Goal: Transaction & Acquisition: Purchase product/service

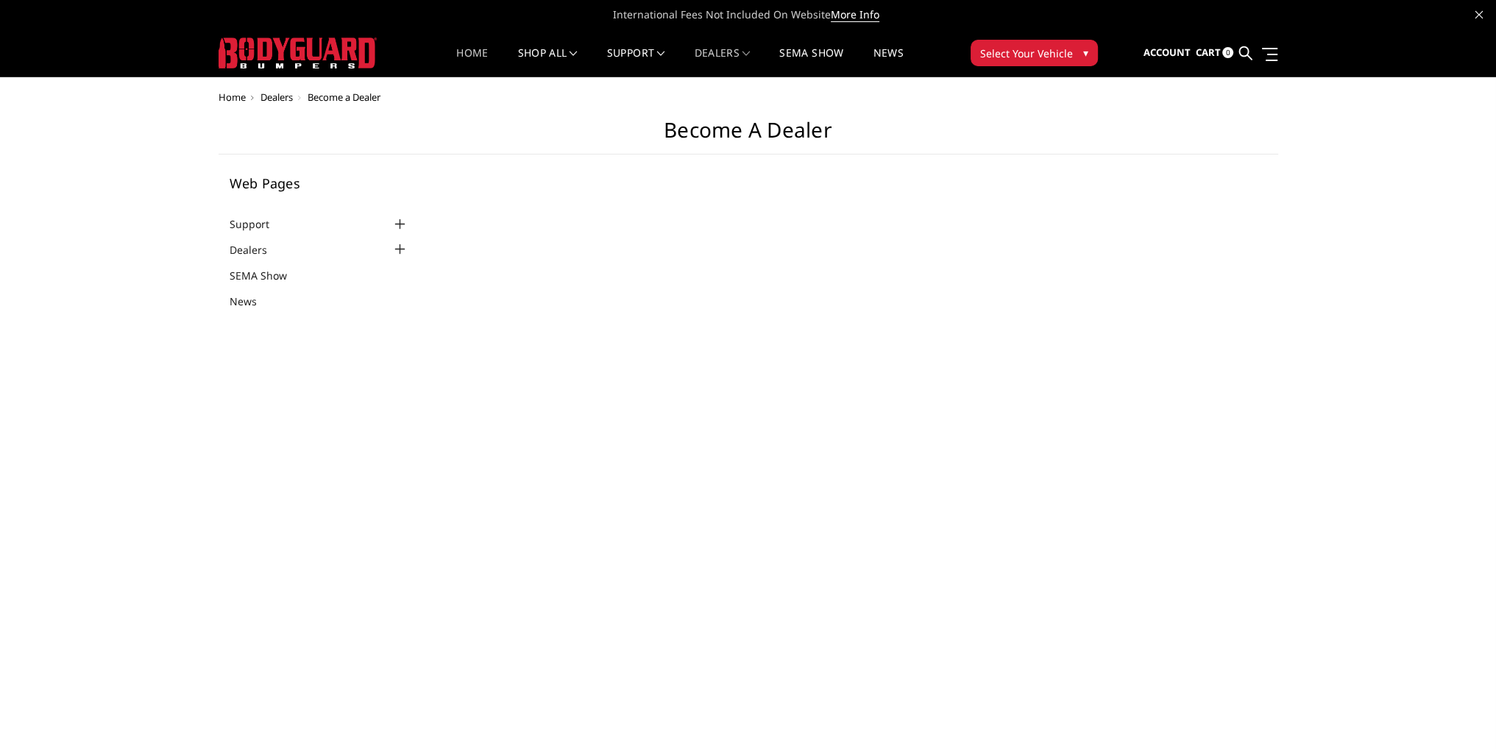
select select "US"
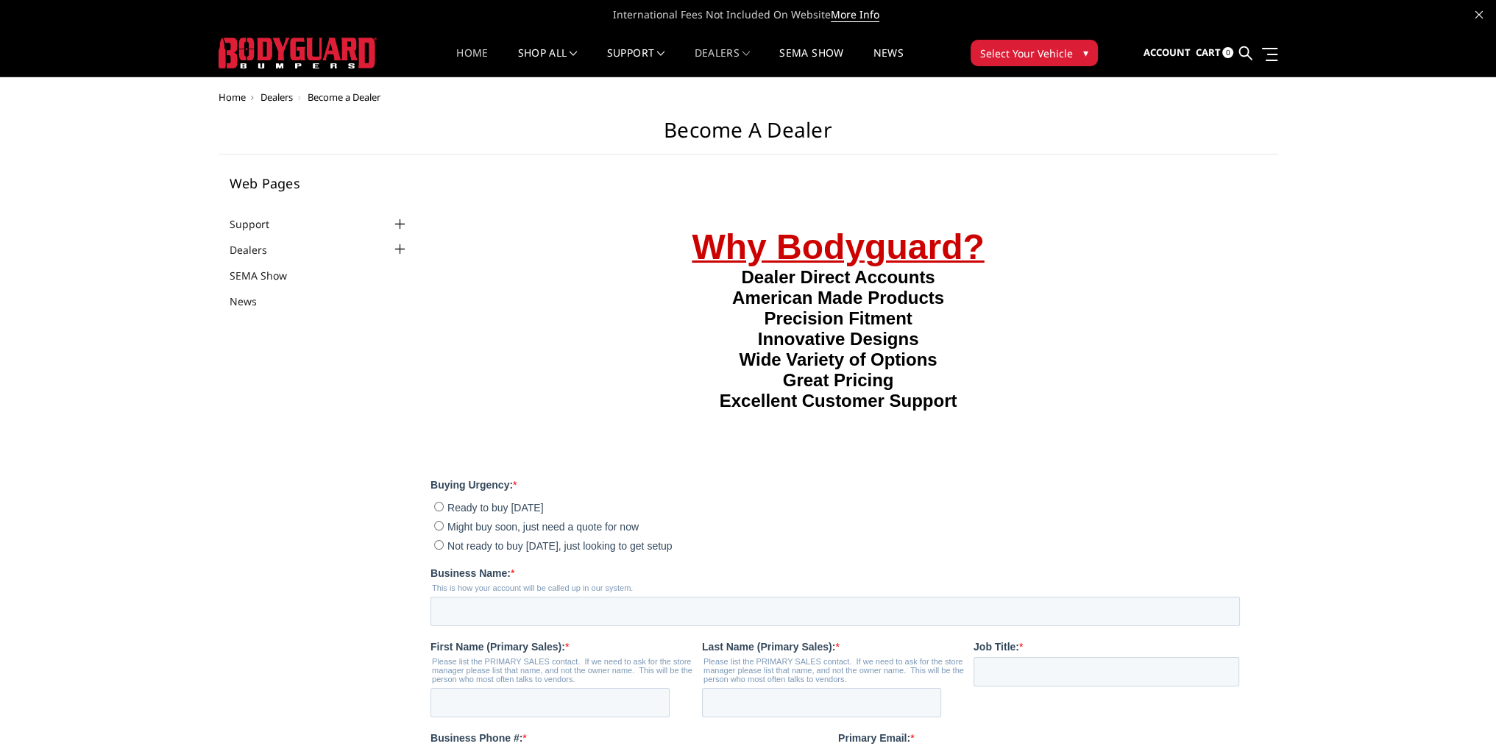
click at [460, 55] on link "Home" at bounding box center [472, 62] width 32 height 29
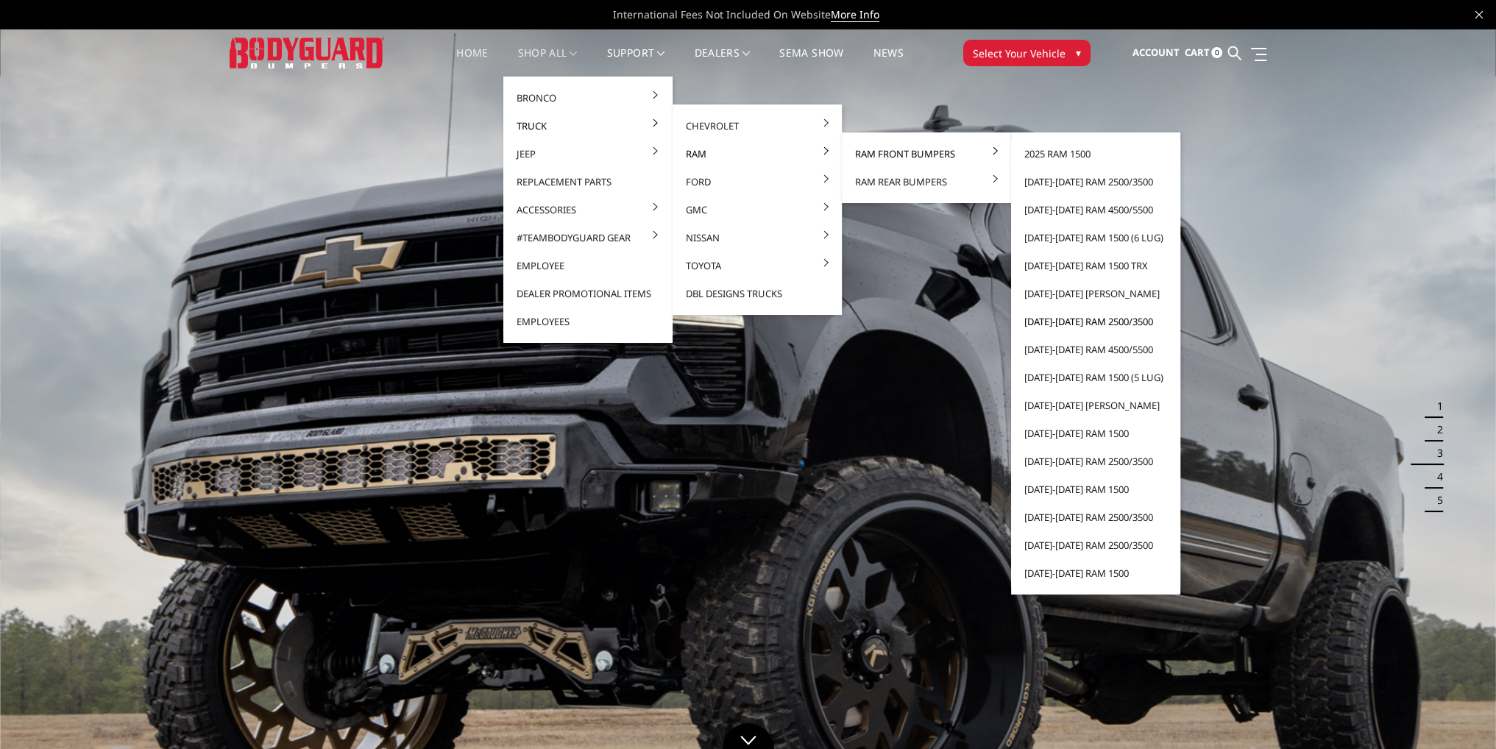
click at [1066, 325] on link "[DATE]-[DATE] Ram 2500/3500" at bounding box center [1095, 322] width 157 height 28
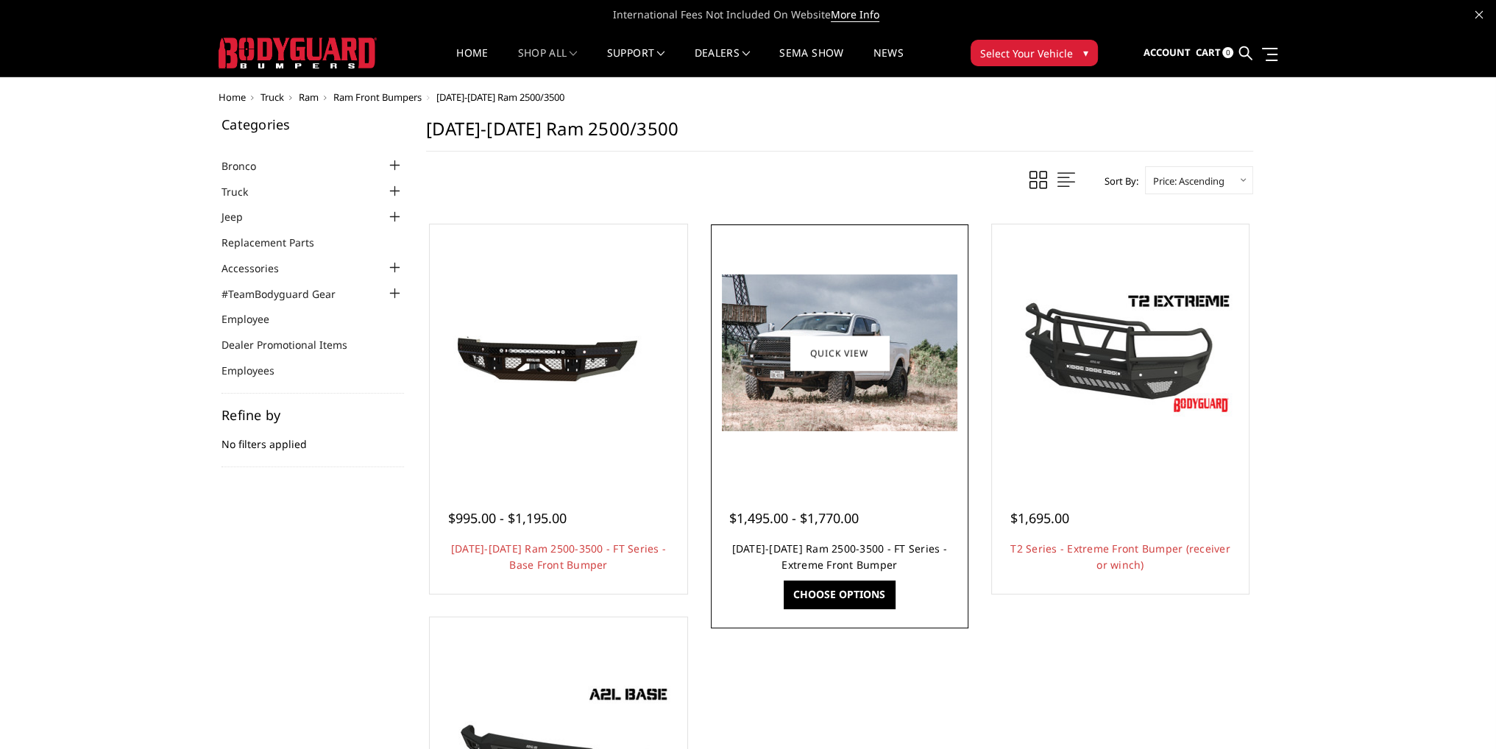
click at [848, 550] on link "2010-2018 Ram 2500-3500 - FT Series - Extreme Front Bumper" at bounding box center [839, 557] width 215 height 30
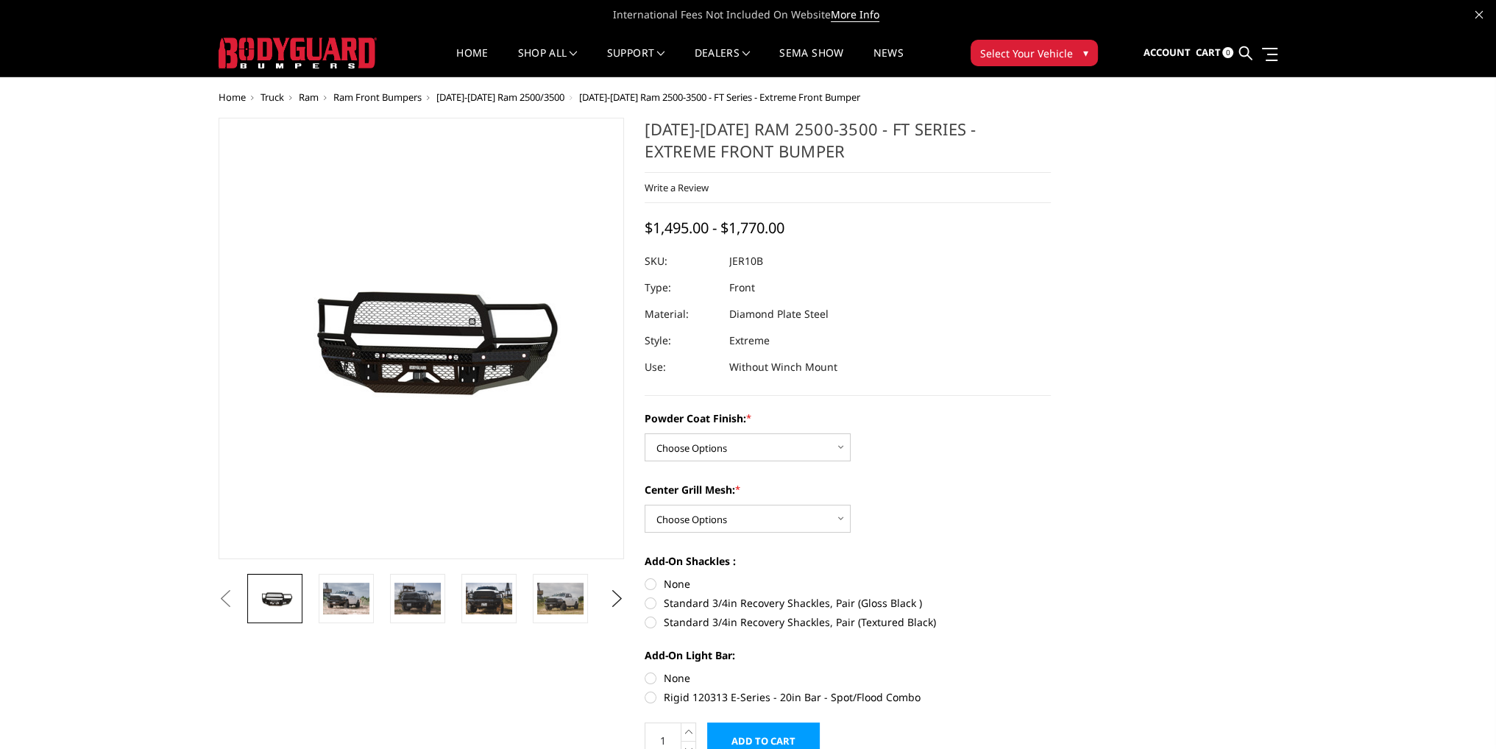
click at [509, 96] on span "[DATE]-[DATE] Ram 2500/3500" at bounding box center [500, 97] width 128 height 13
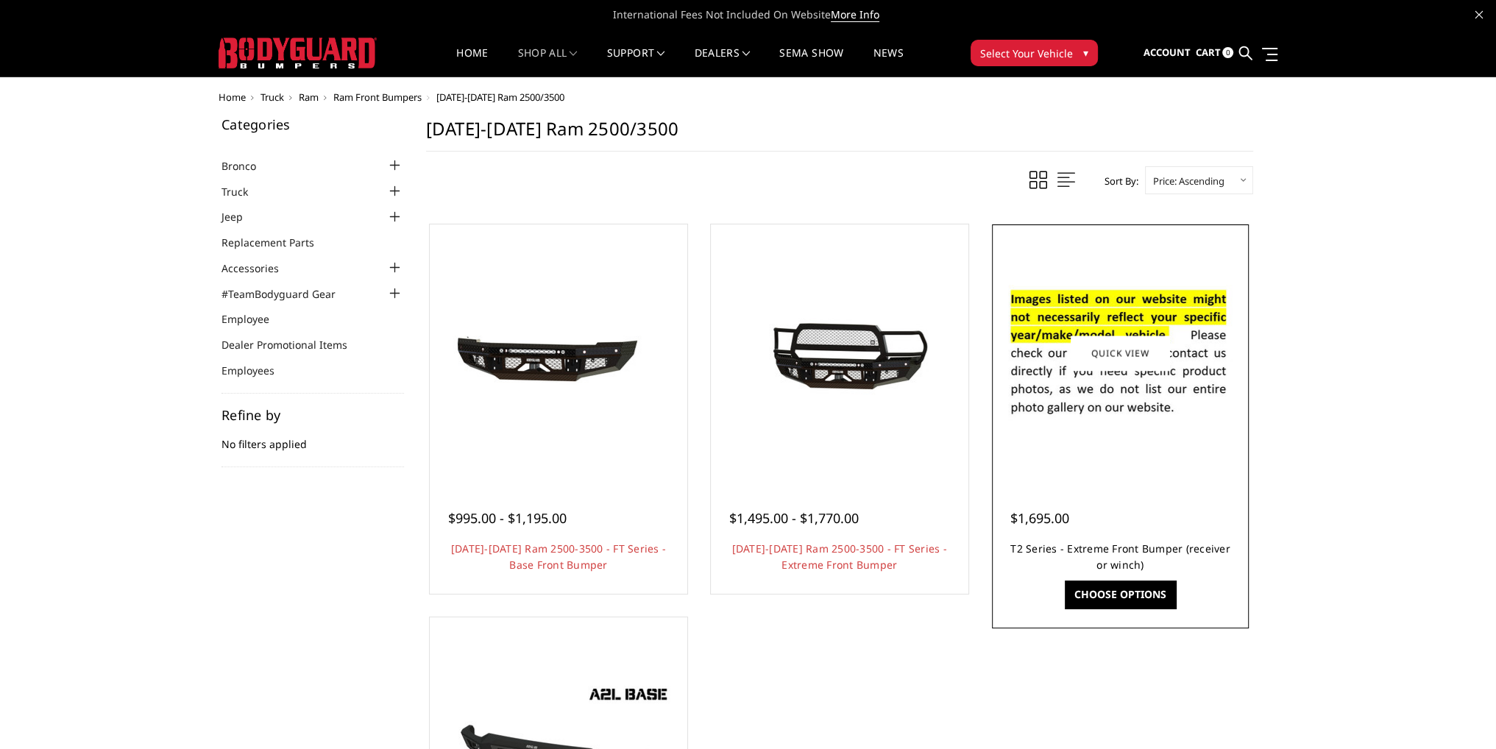
click at [1116, 545] on link "T2 Series - Extreme Front Bumper (receiver or winch)" at bounding box center [1120, 557] width 220 height 30
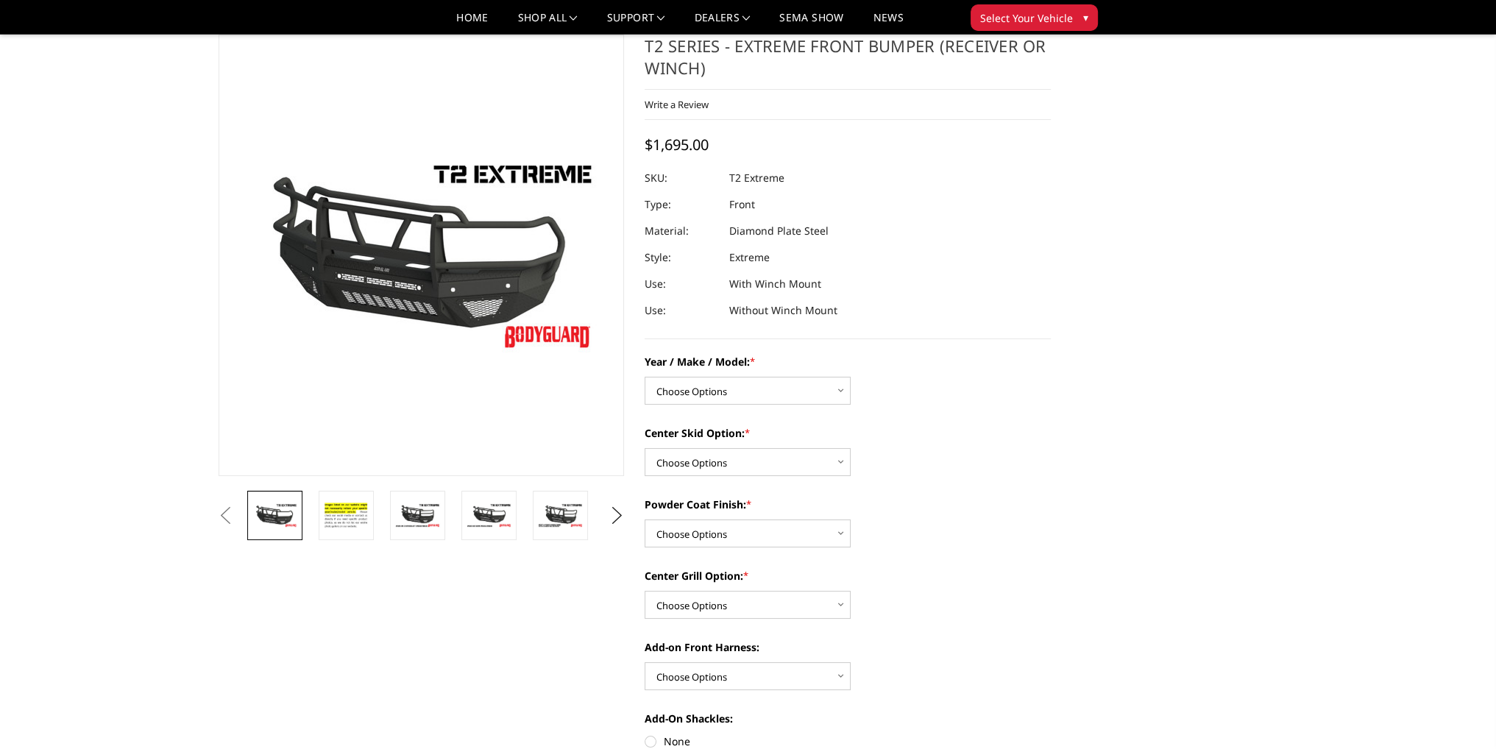
scroll to position [74, 0]
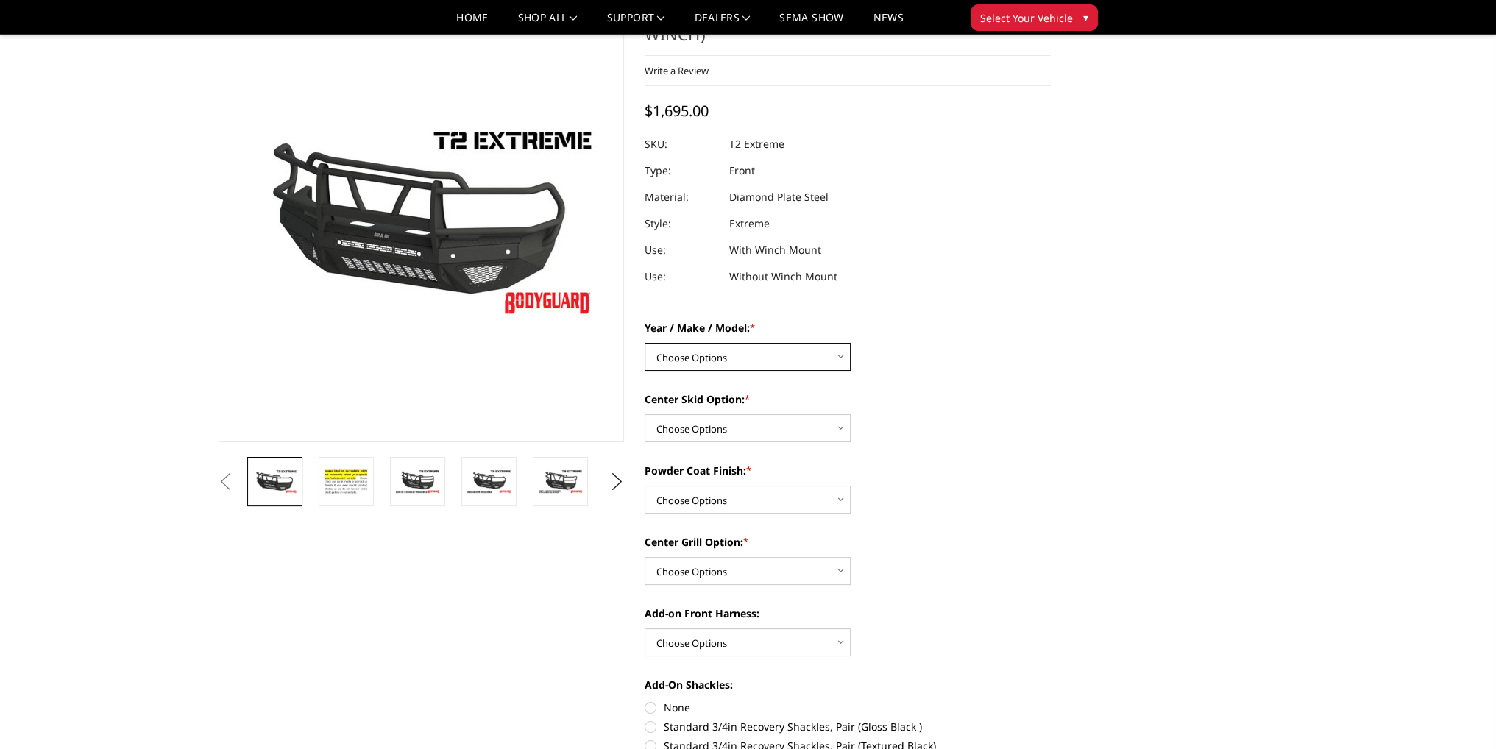
drag, startPoint x: 712, startPoint y: 360, endPoint x: 718, endPoint y: 367, distance: 9.4
click at [713, 360] on select "Choose Options Chevrolet 19-21 1500 Chevrolet 15-19 2500 / 3500 Chevrolet 20-23…" at bounding box center [748, 357] width 206 height 28
select select "4457"
click at [645, 343] on select "Choose Options Chevrolet 19-21 1500 Chevrolet 15-19 2500 / 3500 Chevrolet 20-23…" at bounding box center [748, 357] width 206 height 28
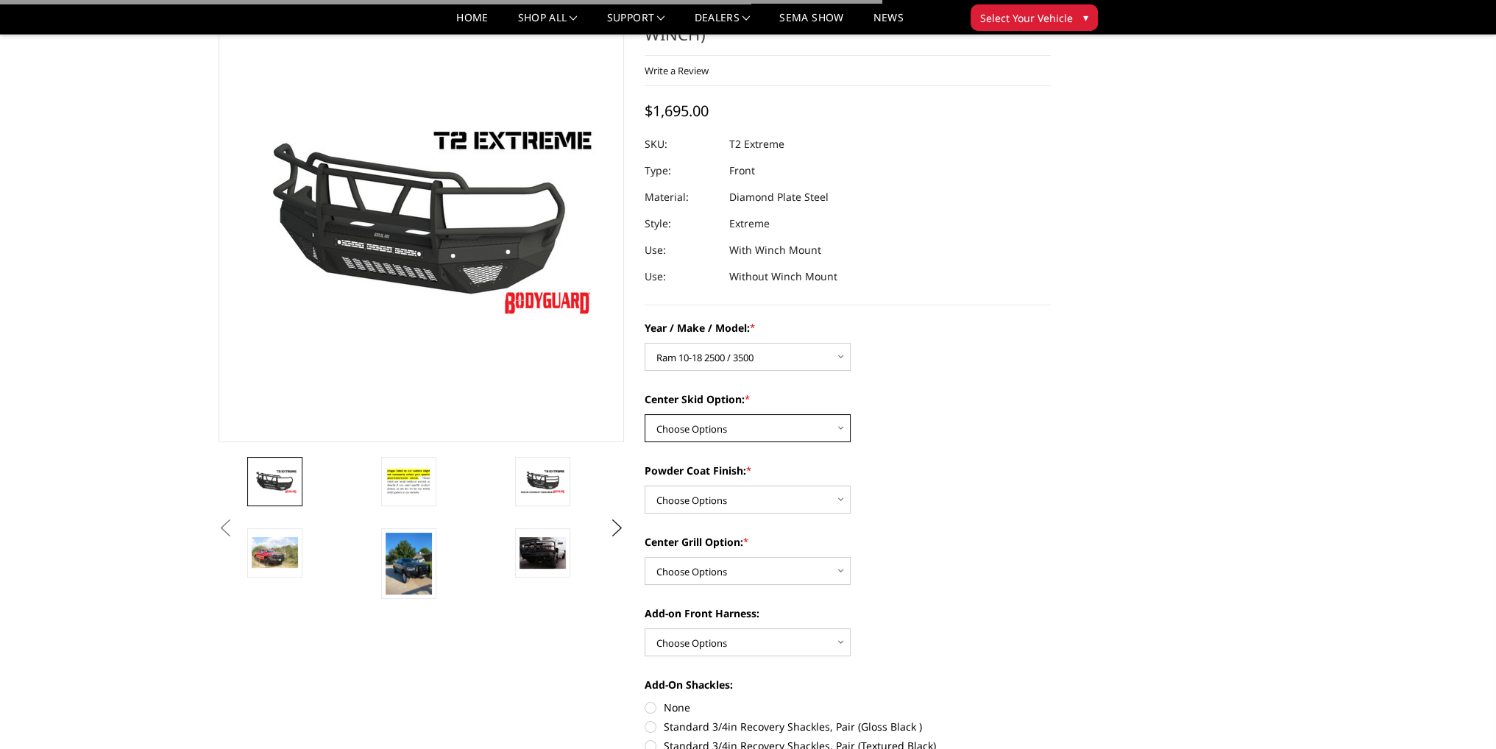
click at [743, 427] on select "Choose Options Standard center skid plate (included) Receiver tube Winch mount …" at bounding box center [748, 428] width 206 height 28
select select "4462"
click at [645, 414] on select "Choose Options Standard center skid plate (included) Receiver tube Winch mount …" at bounding box center [748, 428] width 206 height 28
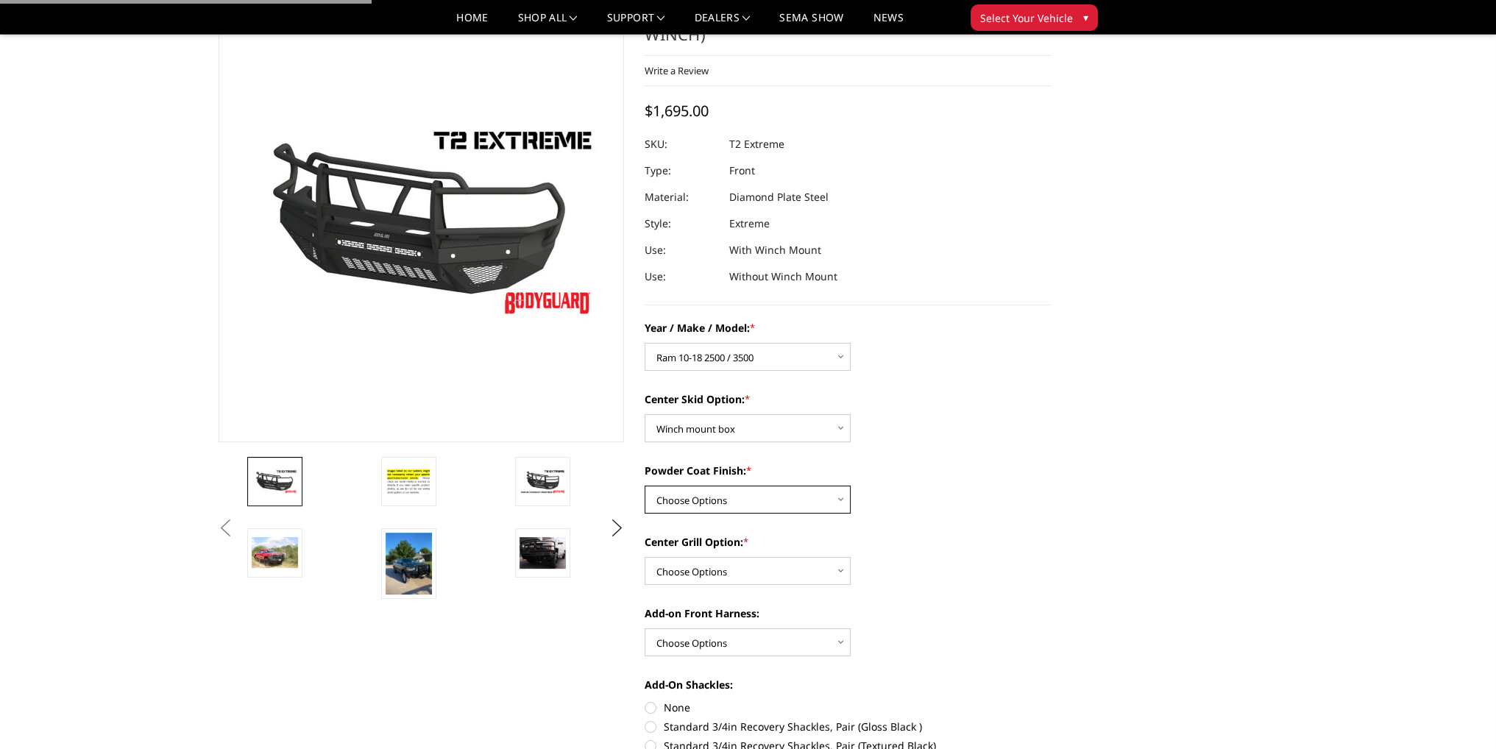
drag, startPoint x: 713, startPoint y: 502, endPoint x: 713, endPoint y: 513, distance: 11.0
click at [713, 502] on select "Choose Options Bare metal Gloss Black Powder Coat Texture Black Powder Coat" at bounding box center [748, 500] width 206 height 28
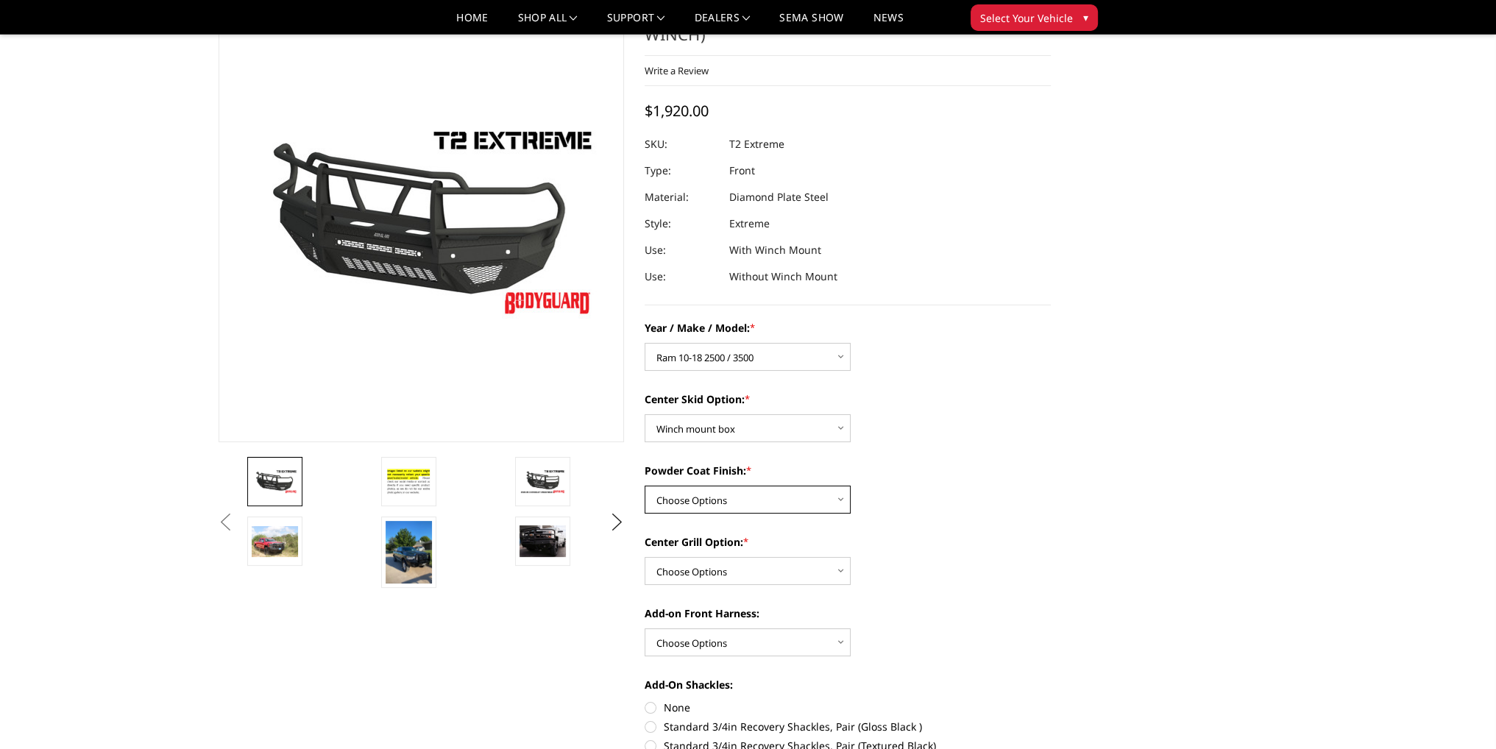
select select "4464"
click at [645, 486] on select "Choose Options Bare metal Gloss Black Powder Coat Texture Black Powder Coat" at bounding box center [748, 500] width 206 height 28
click at [698, 575] on select "Choose Options Add expanded metal in center grill Decline this option" at bounding box center [748, 571] width 206 height 28
select select "4483"
click at [645, 557] on select "Choose Options Add expanded metal in center grill Decline this option" at bounding box center [748, 571] width 206 height 28
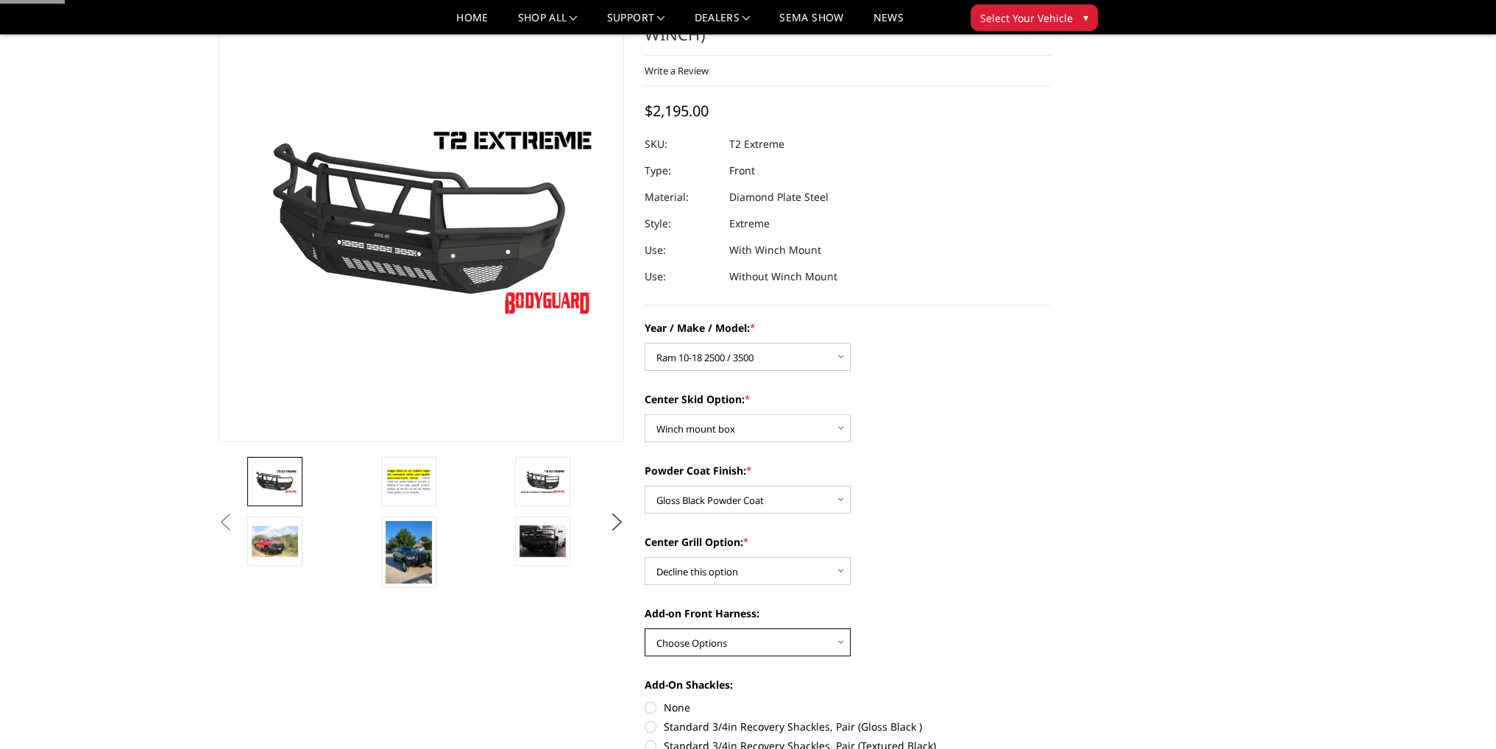
click at [692, 636] on select "Choose Options WITH front camera harness WITHOUT front camera harness" at bounding box center [748, 642] width 206 height 28
select select "4469"
click at [645, 628] on select "Choose Options WITH front camera harness WITHOUT front camera harness" at bounding box center [748, 642] width 206 height 28
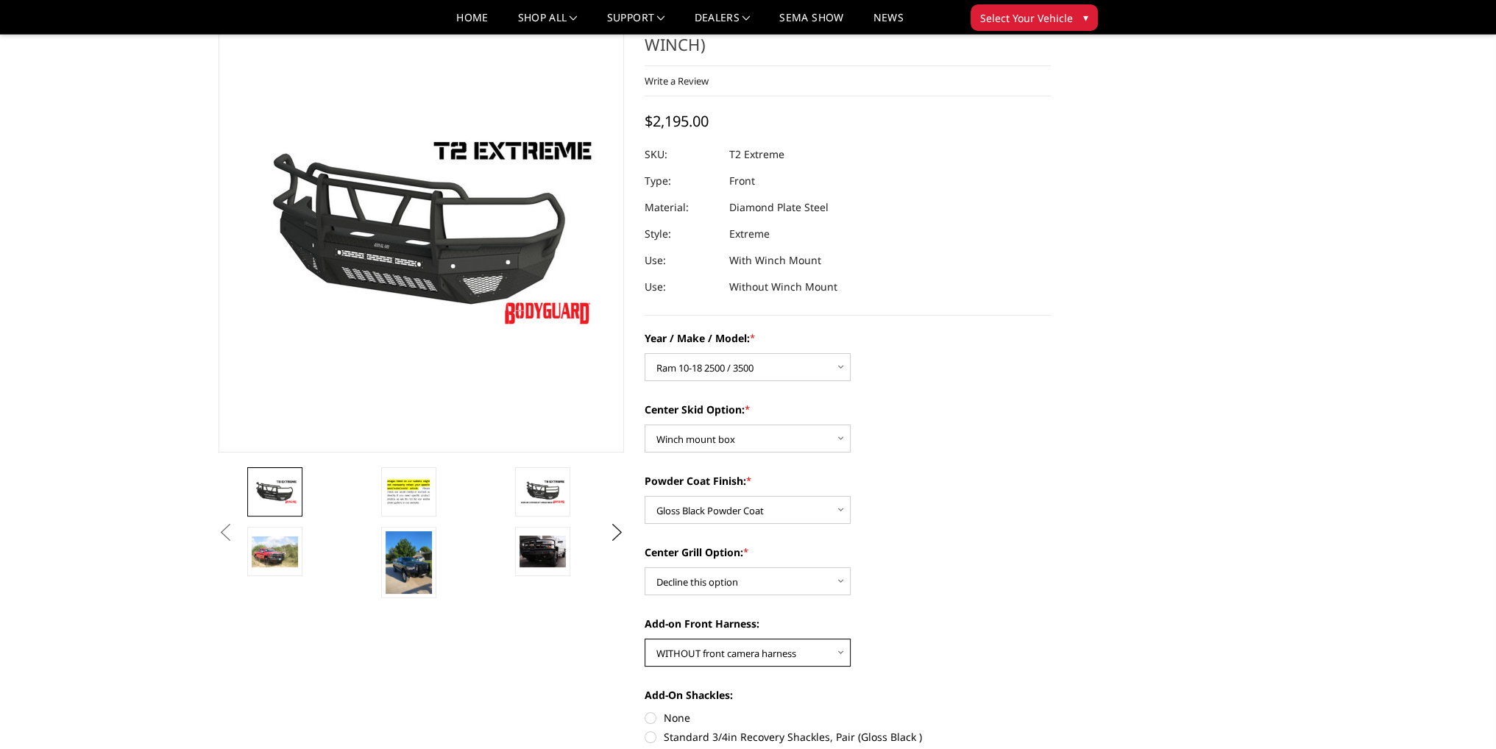
scroll to position [0, 0]
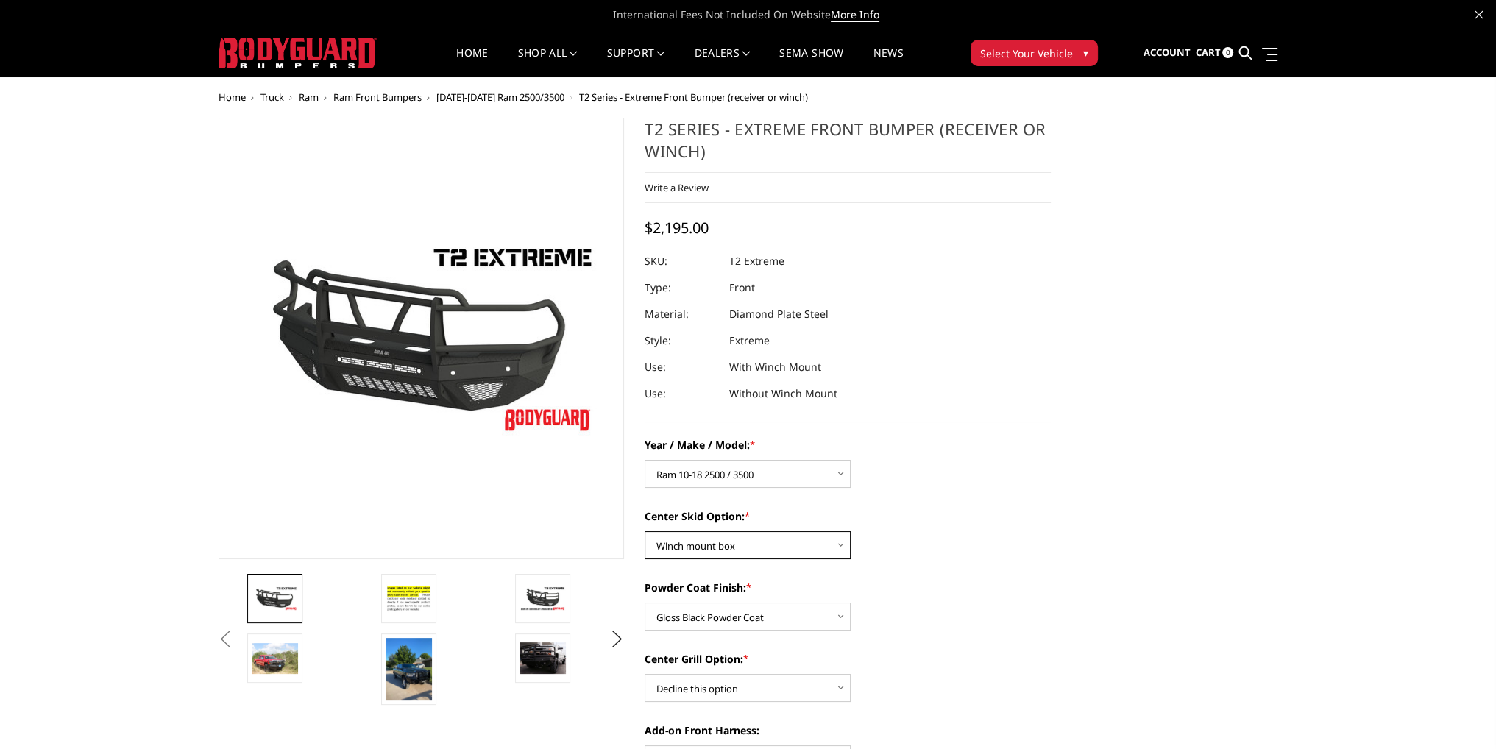
click at [725, 542] on select "Choose Options Standard center skid plate (included) Receiver tube Winch mount …" at bounding box center [748, 545] width 206 height 28
click at [645, 531] on select "Choose Options Standard center skid plate (included) Receiver tube Winch mount …" at bounding box center [748, 545] width 206 height 28
click at [698, 616] on select "Choose Options Bare metal Gloss Black Powder Coat Texture Black Powder Coat" at bounding box center [748, 617] width 206 height 28
select select "4463"
click at [645, 603] on select "Choose Options Bare metal Gloss Black Powder Coat Texture Black Powder Coat" at bounding box center [748, 617] width 206 height 28
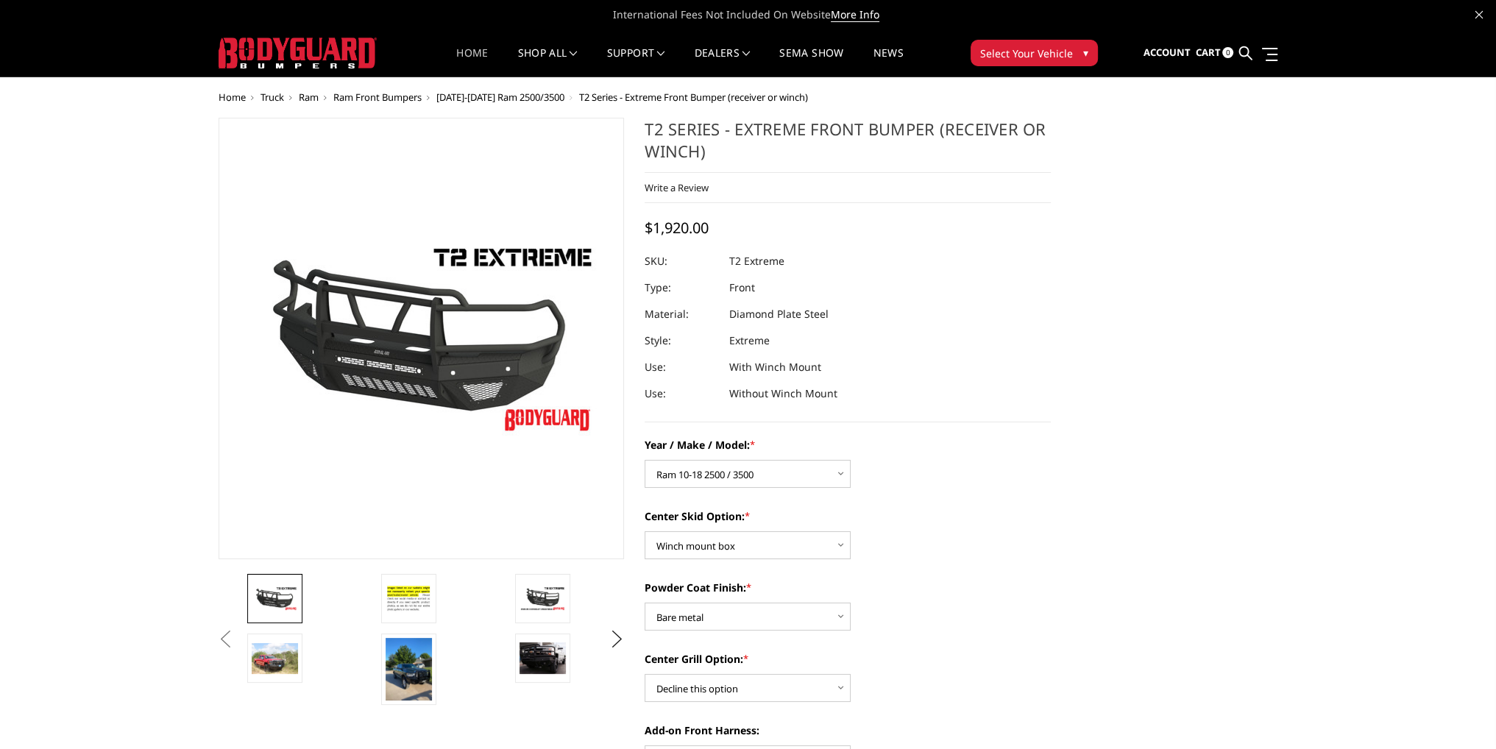
click at [459, 53] on link "Home" at bounding box center [472, 62] width 32 height 29
